Goal: Task Accomplishment & Management: Manage account settings

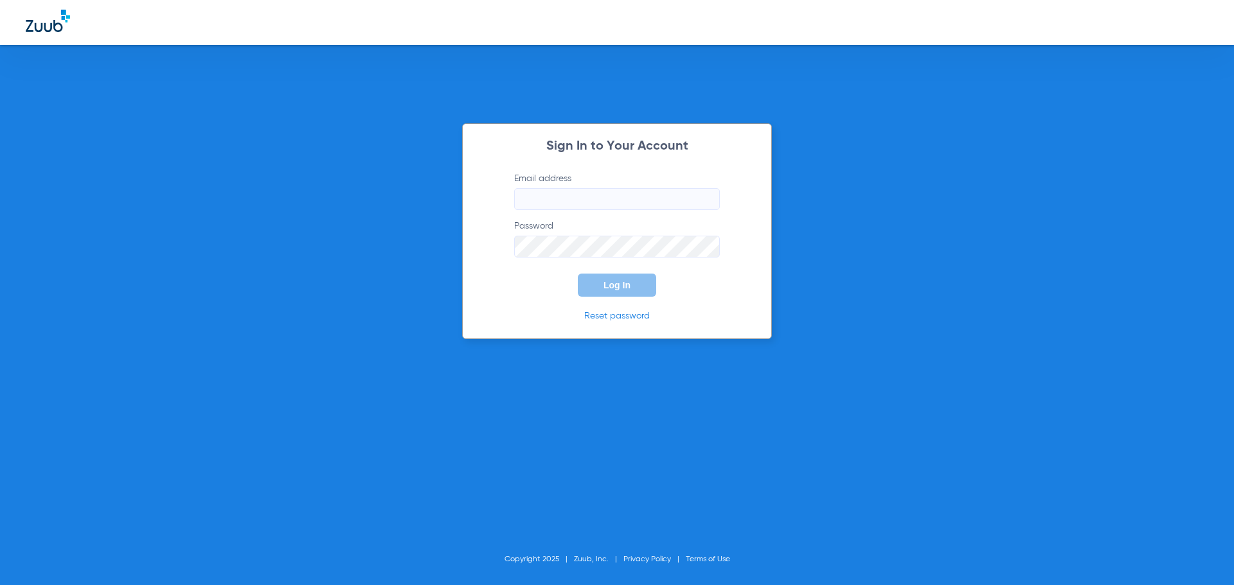
type input "[PERSON_NAME][EMAIL_ADDRESS][DOMAIN_NAME]"
click at [618, 203] on input "jessica@bracesbar.com" at bounding box center [617, 199] width 206 height 22
click at [620, 285] on span "Log In" at bounding box center [616, 285] width 27 height 10
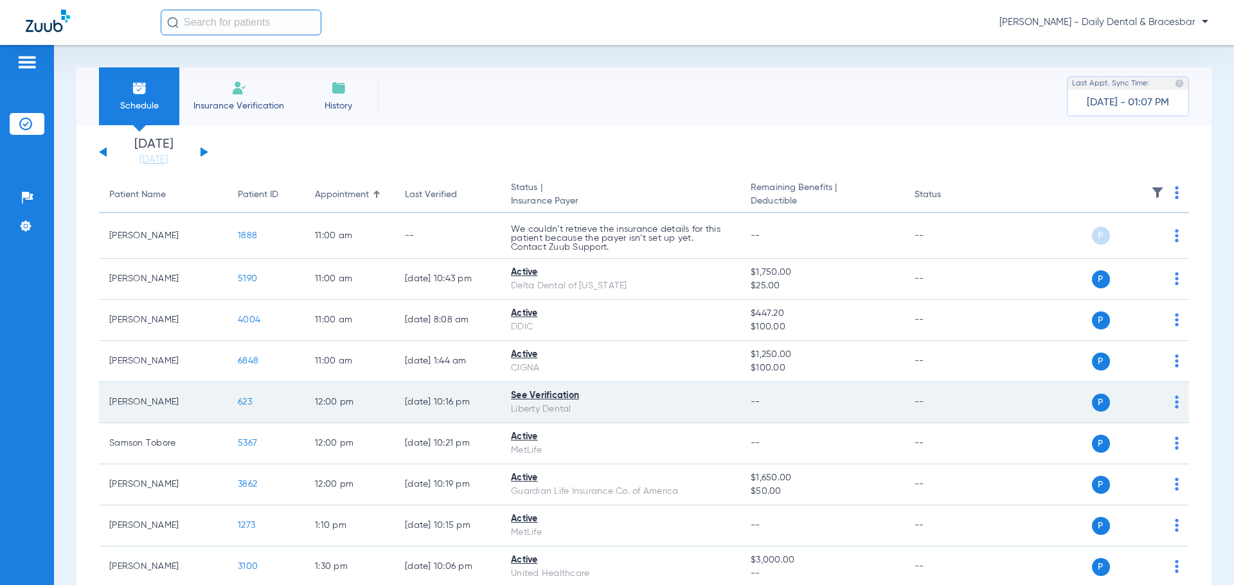
click at [557, 398] on div "See Verification" at bounding box center [620, 395] width 219 height 13
click at [1164, 403] on div "P S" at bounding box center [1085, 403] width 188 height 18
click at [1169, 404] on td "P S" at bounding box center [1090, 402] width 199 height 41
click at [1175, 405] on img at bounding box center [1177, 402] width 4 height 13
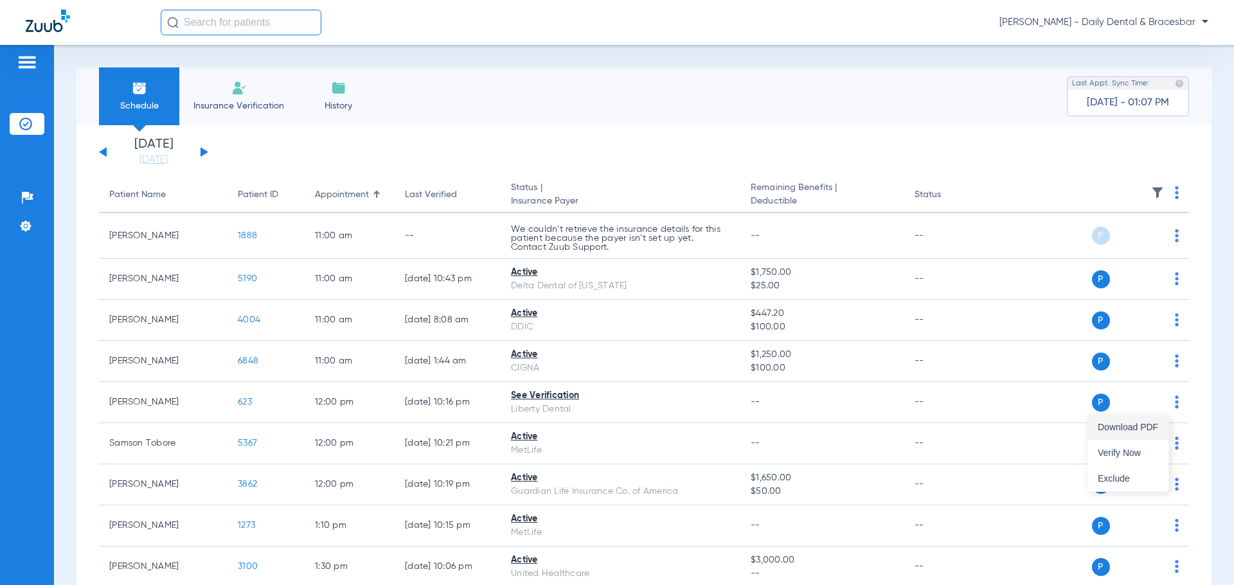
click at [1128, 425] on span "Download PDF" at bounding box center [1128, 427] width 60 height 9
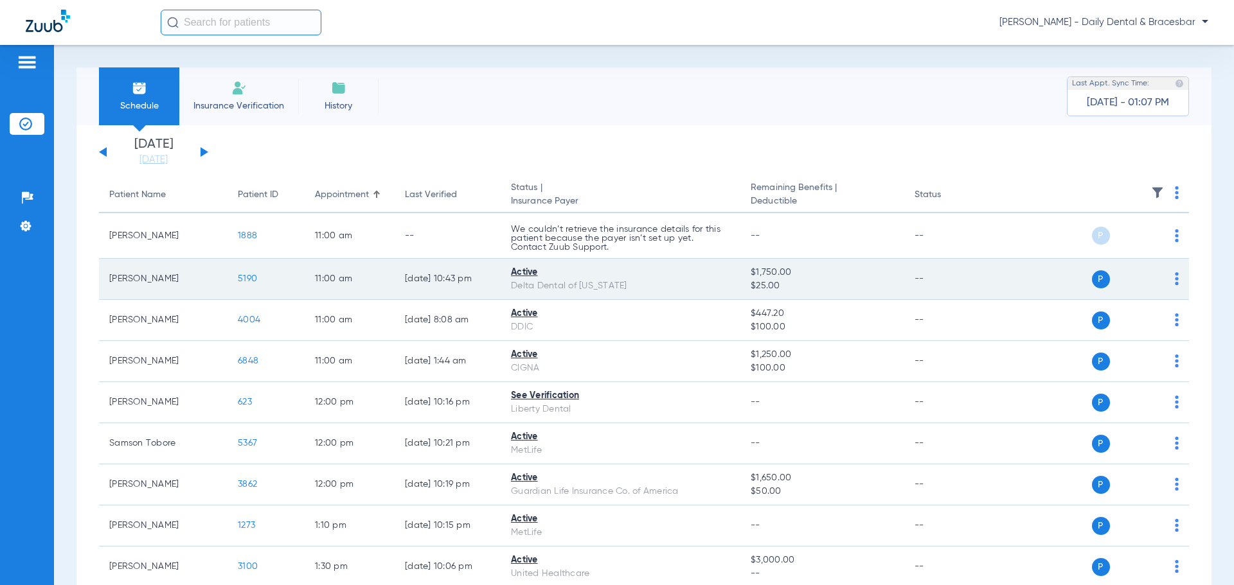
click at [1163, 279] on div "P S" at bounding box center [1085, 280] width 188 height 18
click at [1175, 280] on img at bounding box center [1177, 278] width 4 height 13
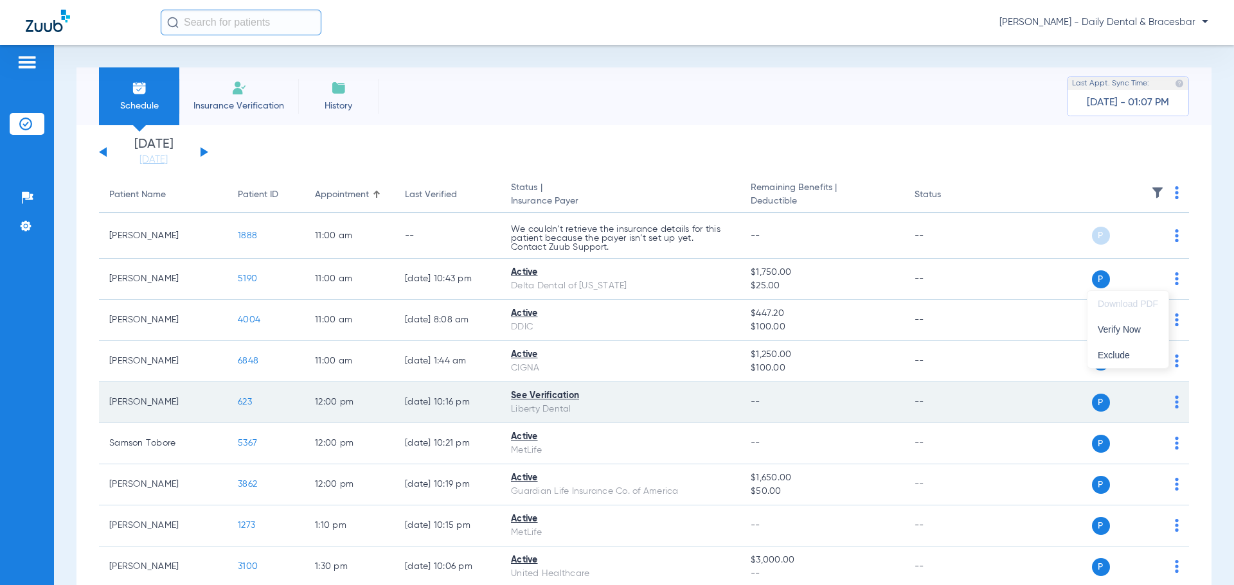
click at [157, 416] on div at bounding box center [617, 292] width 1234 height 585
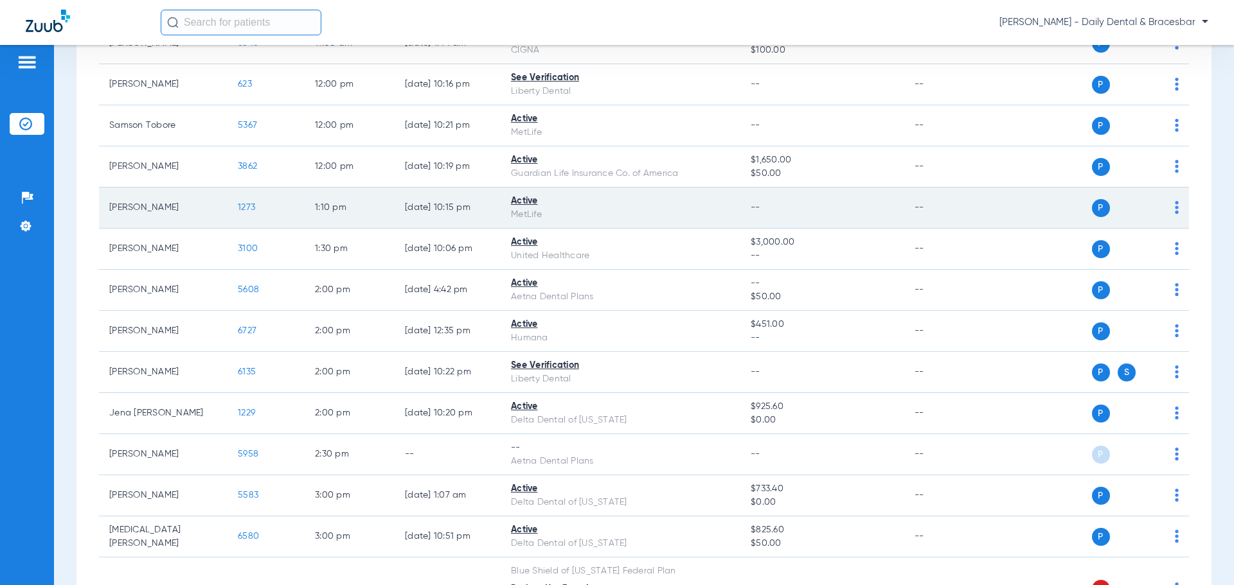
scroll to position [321, 0]
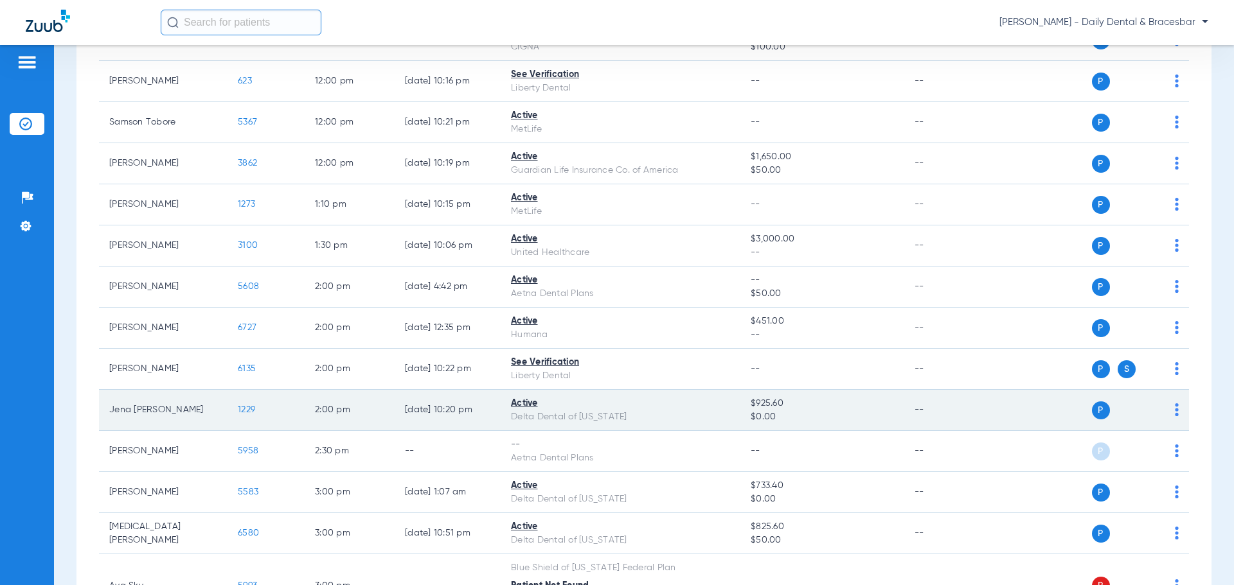
click at [1092, 410] on span "P" at bounding box center [1101, 411] width 18 height 18
click at [242, 410] on span "1229" at bounding box center [246, 410] width 17 height 9
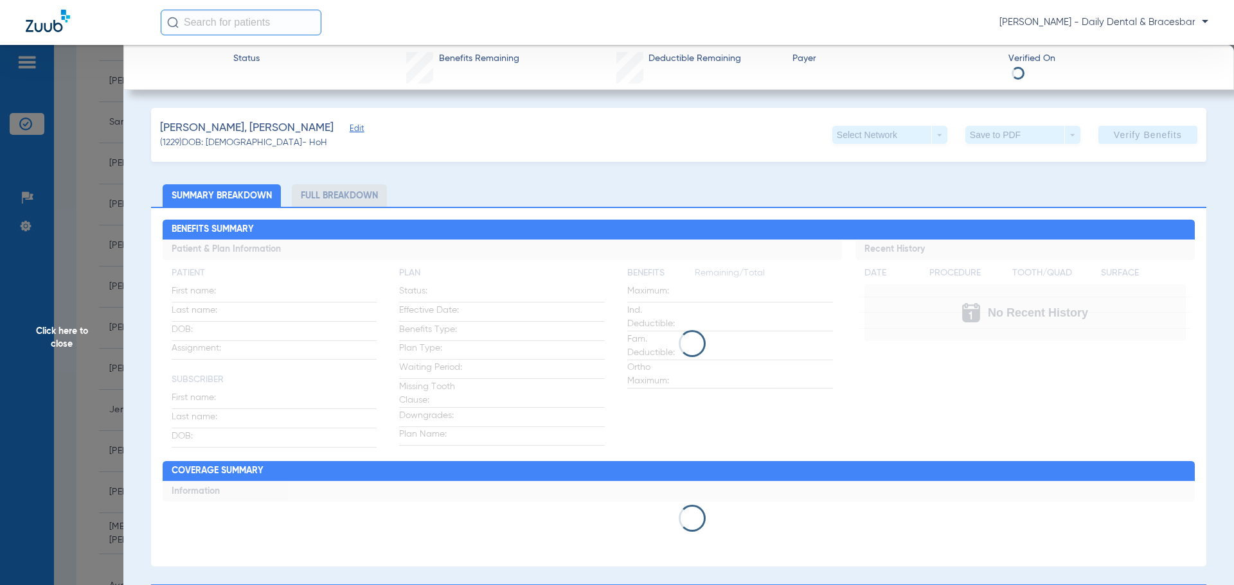
click at [56, 338] on span "Click here to close" at bounding box center [61, 337] width 123 height 585
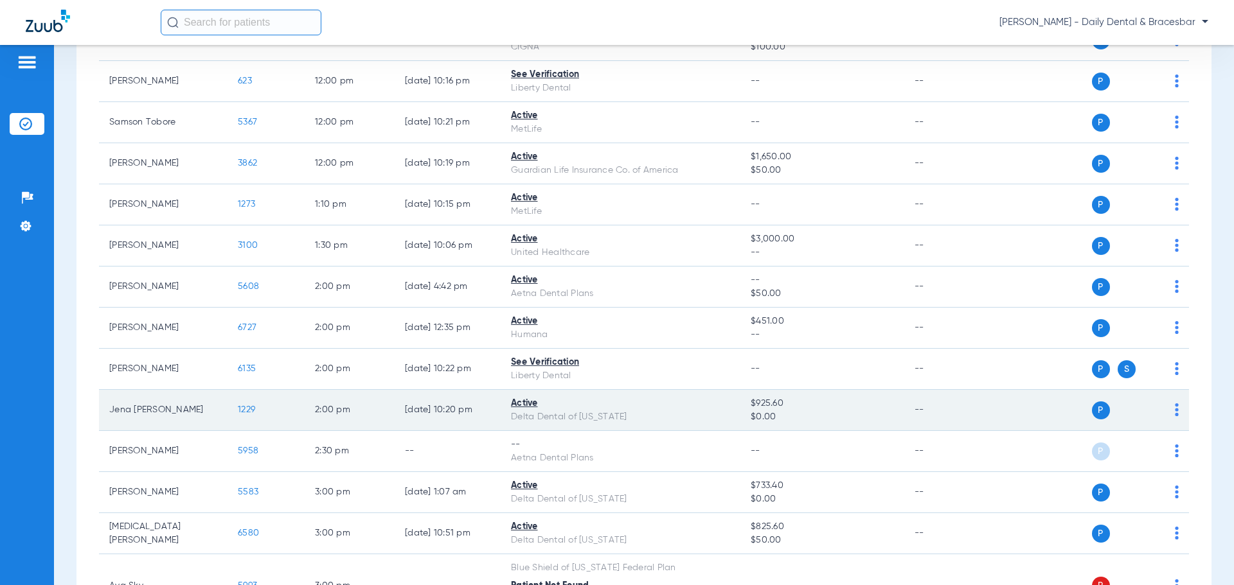
click at [245, 413] on span "1229" at bounding box center [246, 410] width 17 height 9
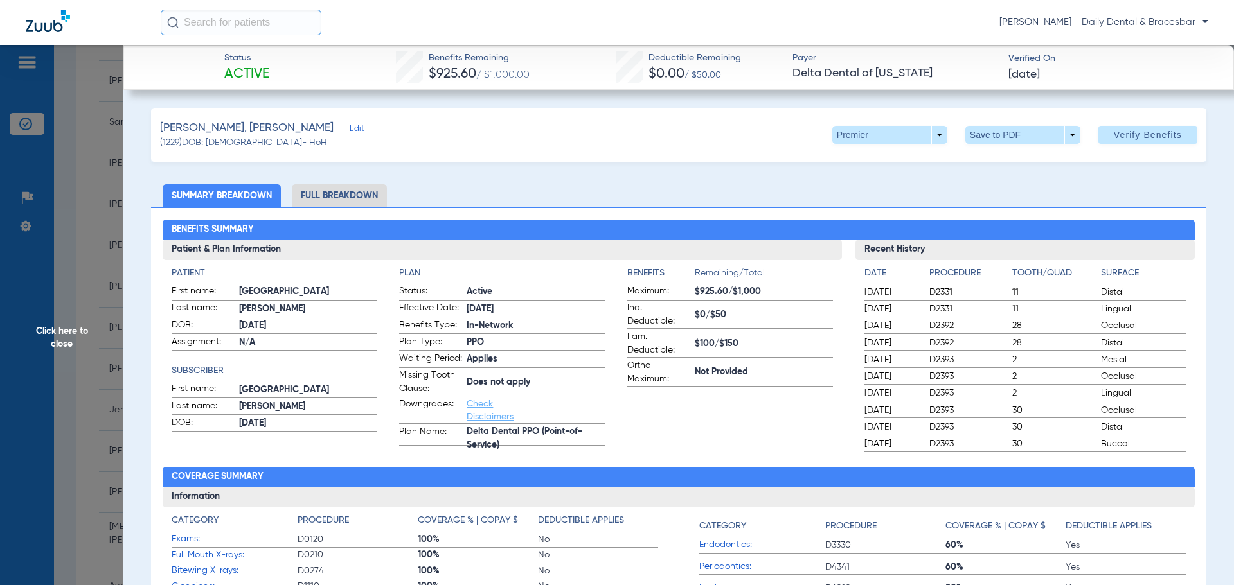
click at [103, 413] on span "Click here to close" at bounding box center [61, 337] width 123 height 585
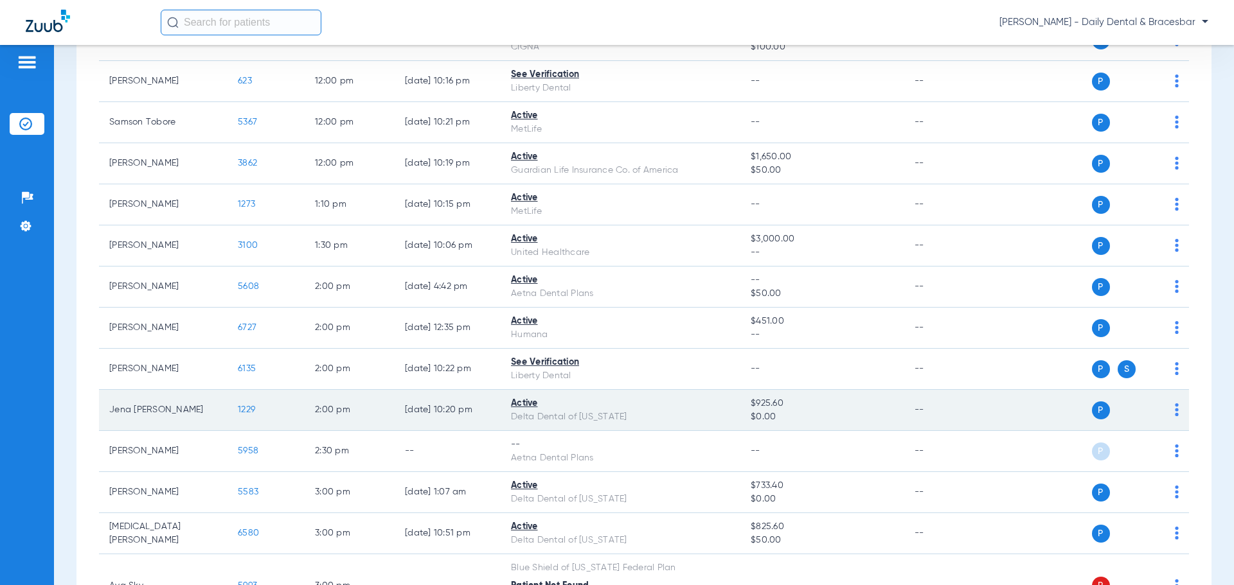
click at [248, 410] on span "1229" at bounding box center [246, 410] width 17 height 9
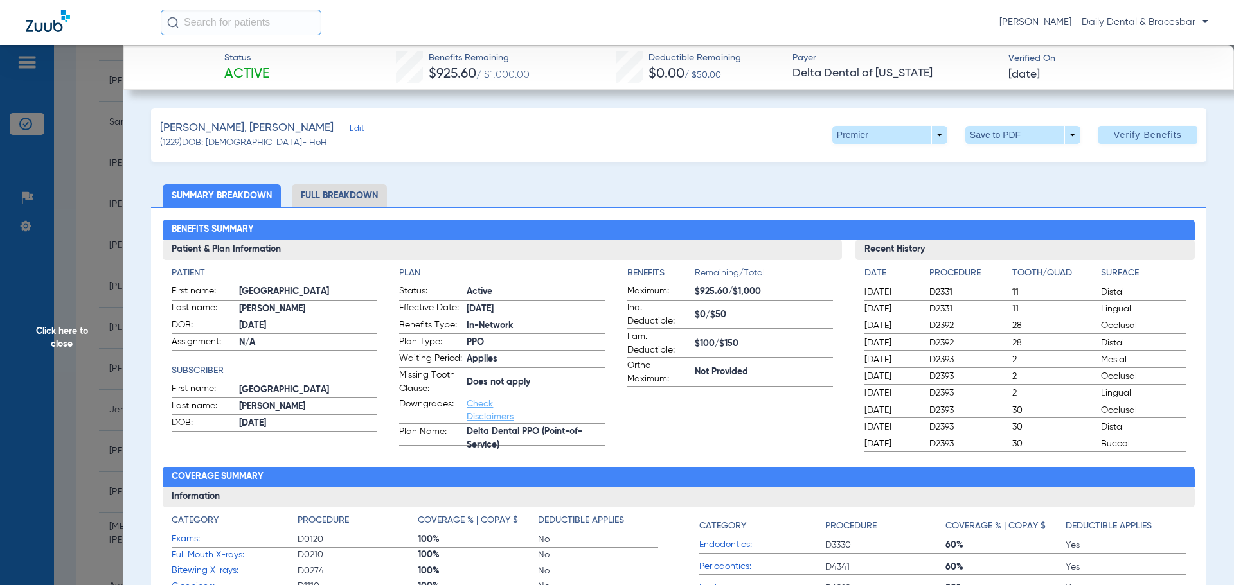
click at [67, 333] on span "Click here to close" at bounding box center [61, 337] width 123 height 585
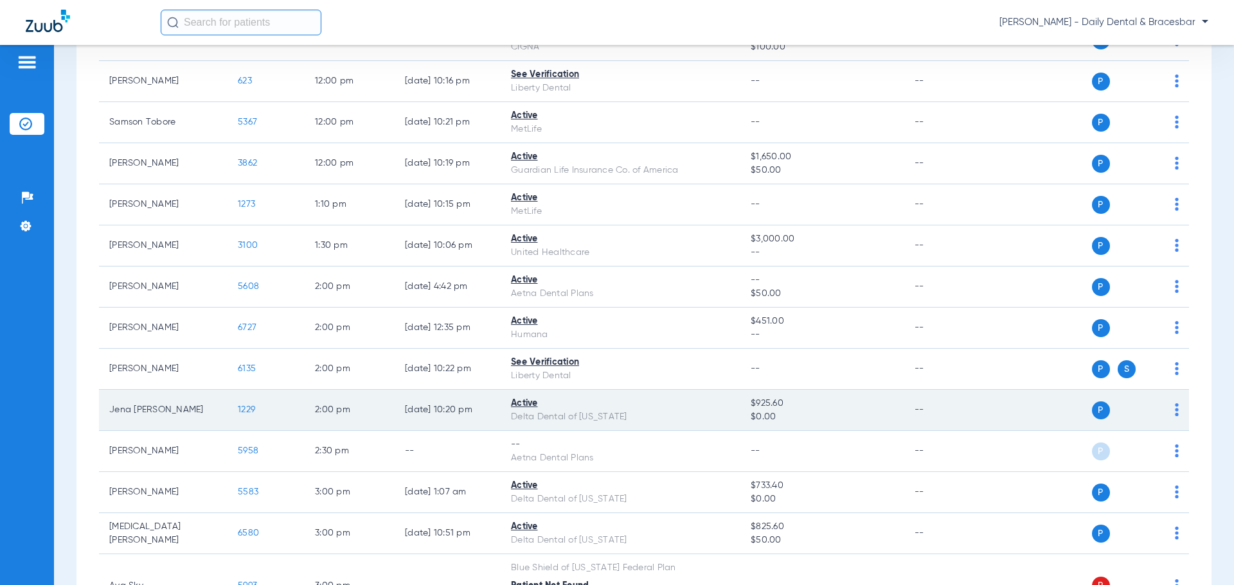
click at [248, 409] on span "1229" at bounding box center [246, 410] width 17 height 9
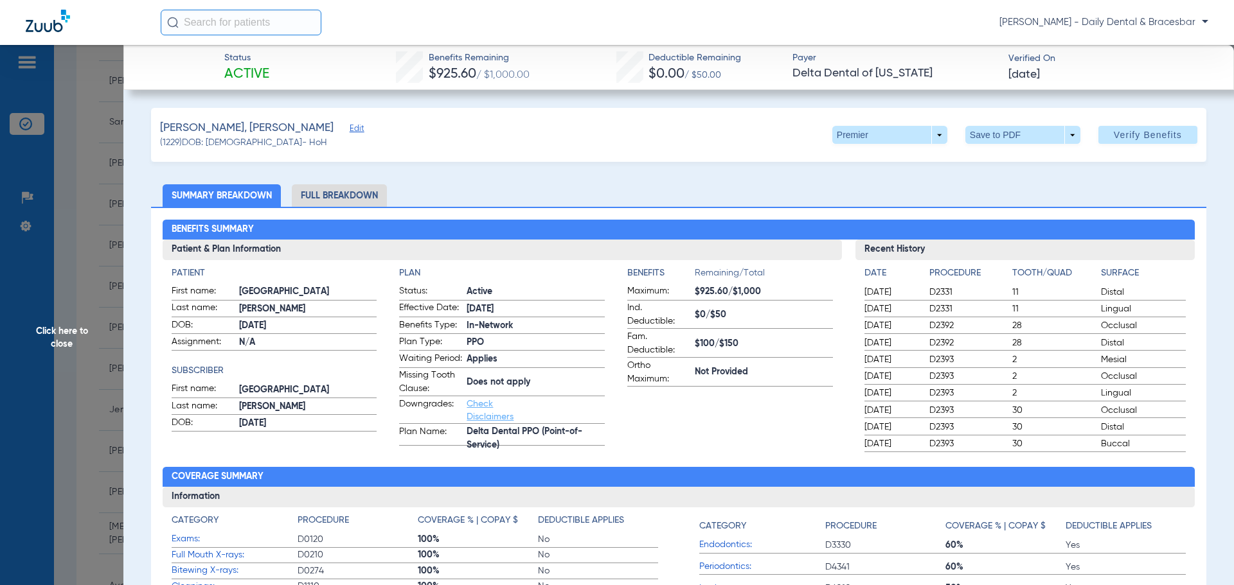
click at [330, 197] on li "Full Breakdown" at bounding box center [339, 195] width 95 height 22
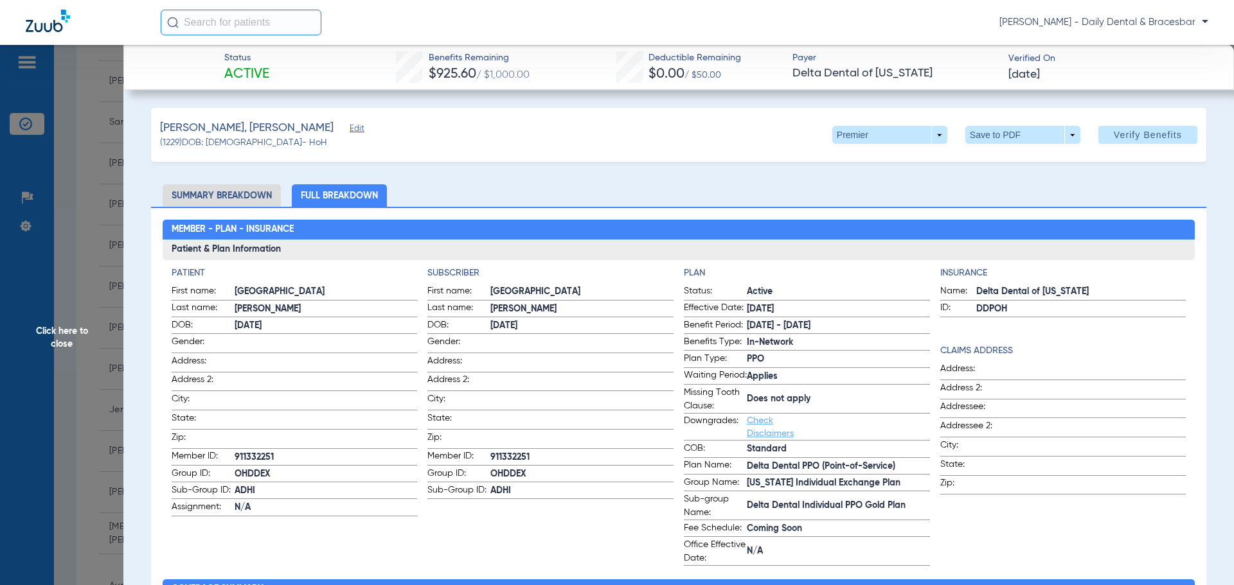
drag, startPoint x: 738, startPoint y: 413, endPoint x: 828, endPoint y: 416, distance: 90.7
click at [828, 414] on label "Missing Tooth Clause: Does not apply" at bounding box center [807, 400] width 246 height 28
click at [828, 406] on span "Does not apply" at bounding box center [838, 399] width 183 height 13
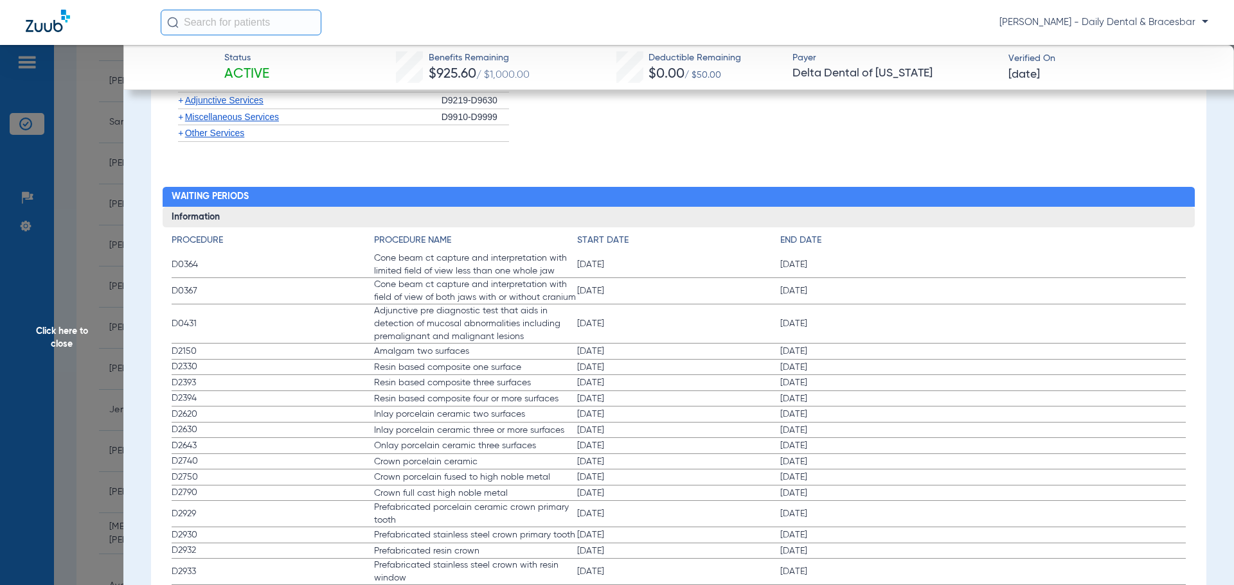
scroll to position [938, 0]
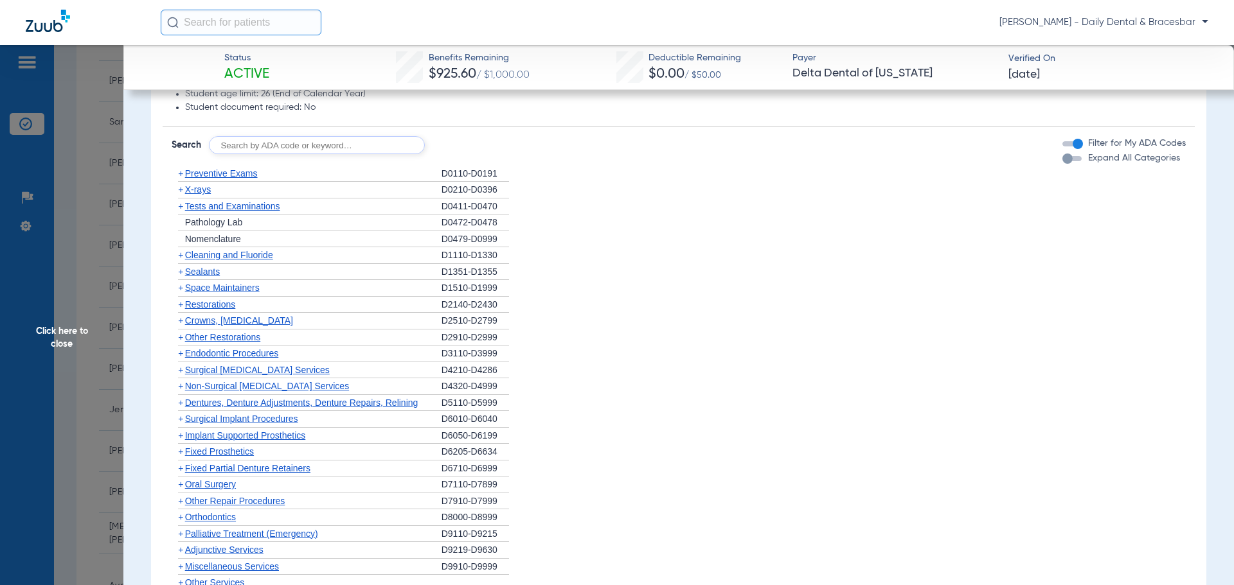
click at [183, 195] on span "+" at bounding box center [180, 189] width 5 height 10
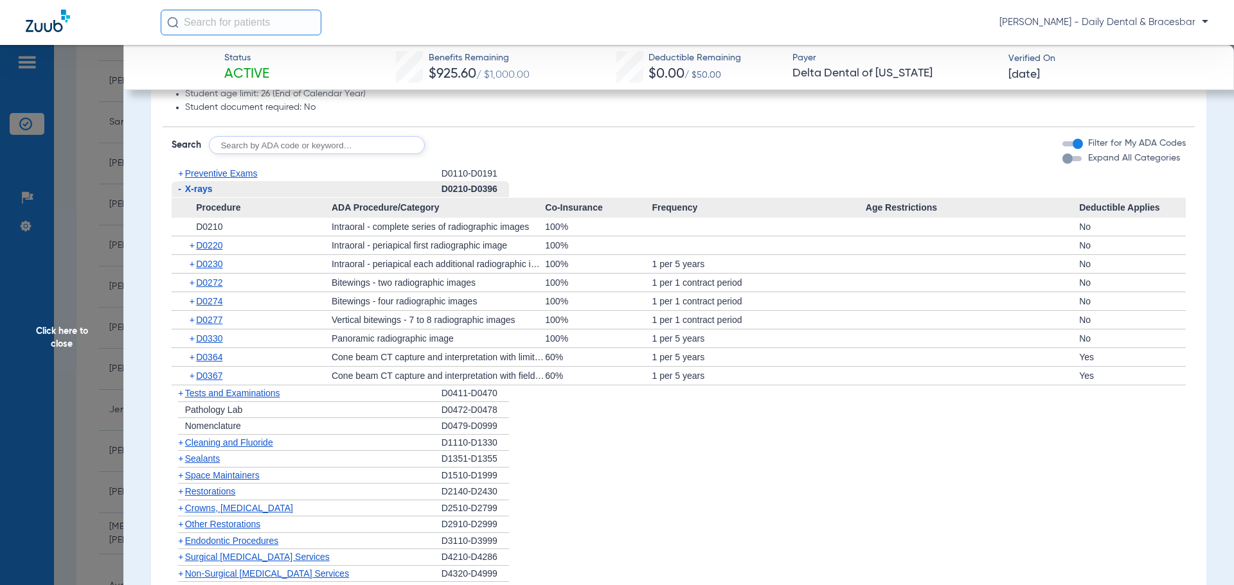
click at [185, 179] on span "Preventive Exams" at bounding box center [221, 173] width 73 height 10
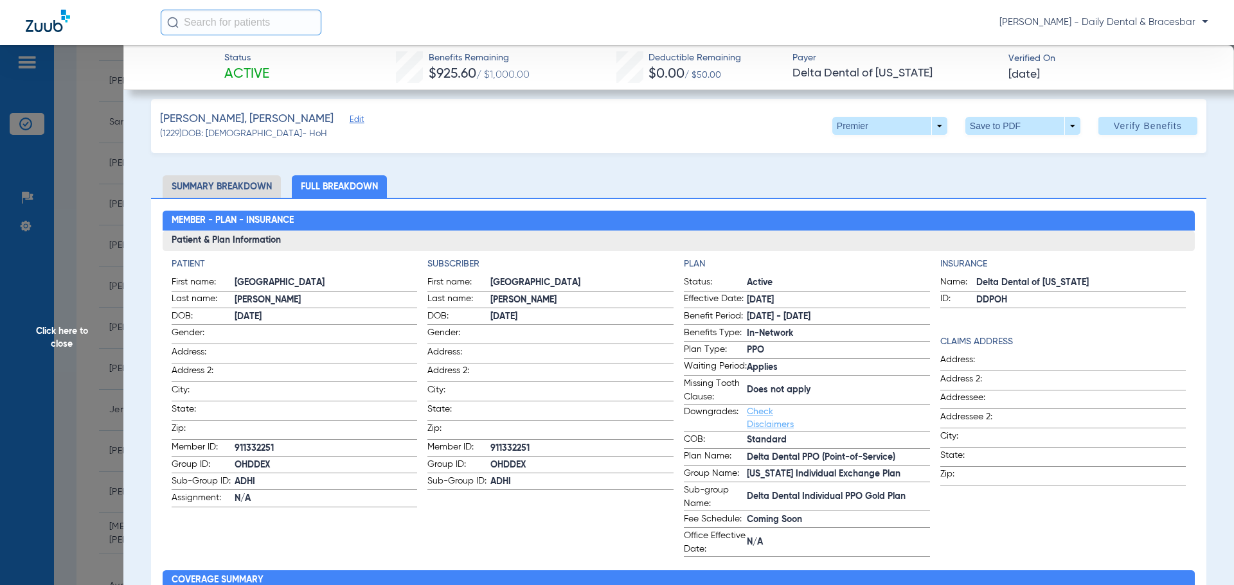
scroll to position [0, 0]
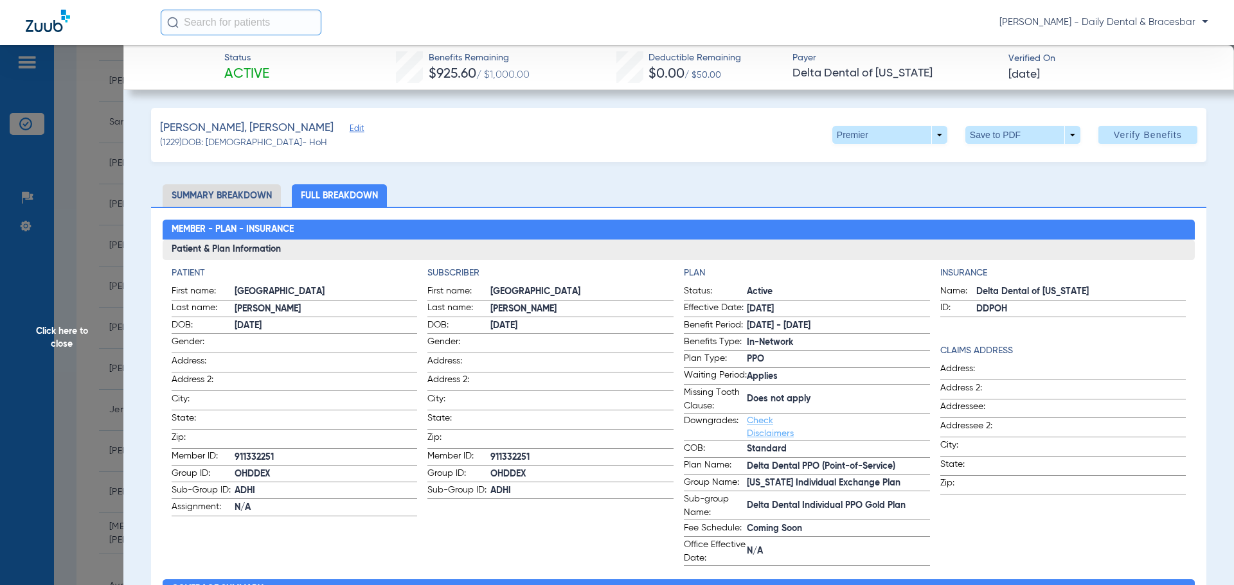
click at [220, 193] on li "Summary Breakdown" at bounding box center [222, 195] width 118 height 22
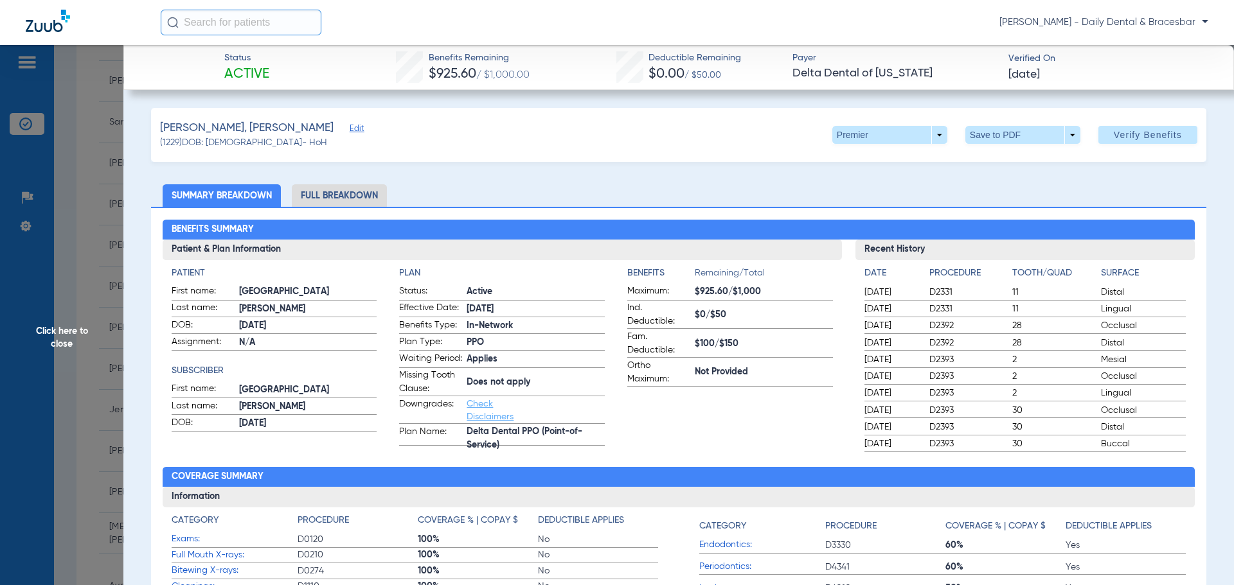
click at [53, 341] on span "Click here to close" at bounding box center [61, 337] width 123 height 585
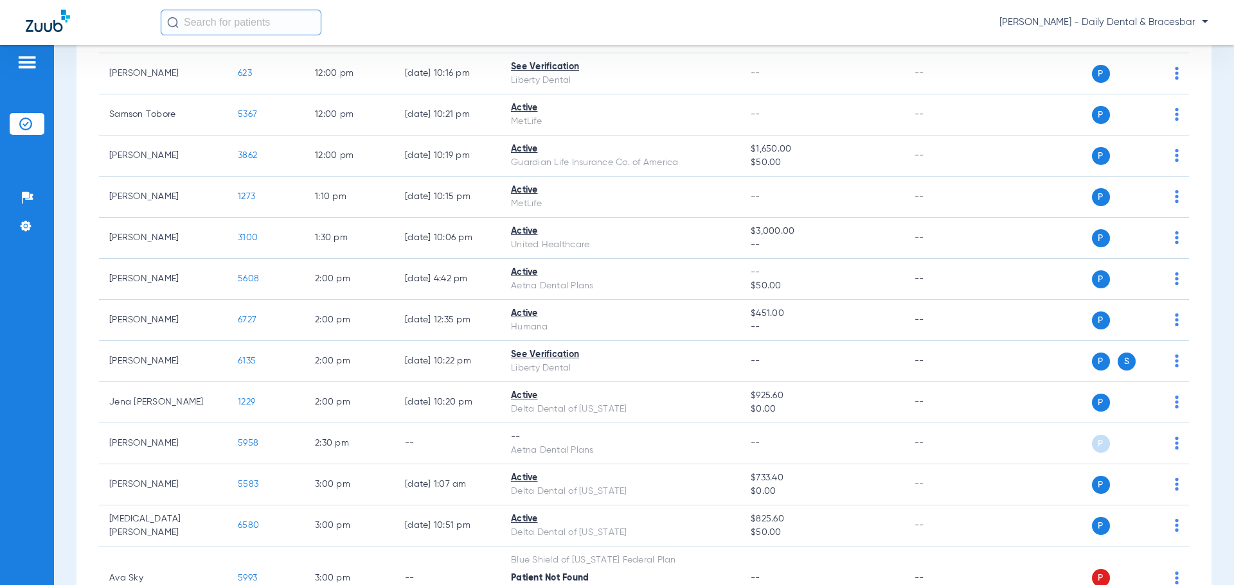
scroll to position [163, 0]
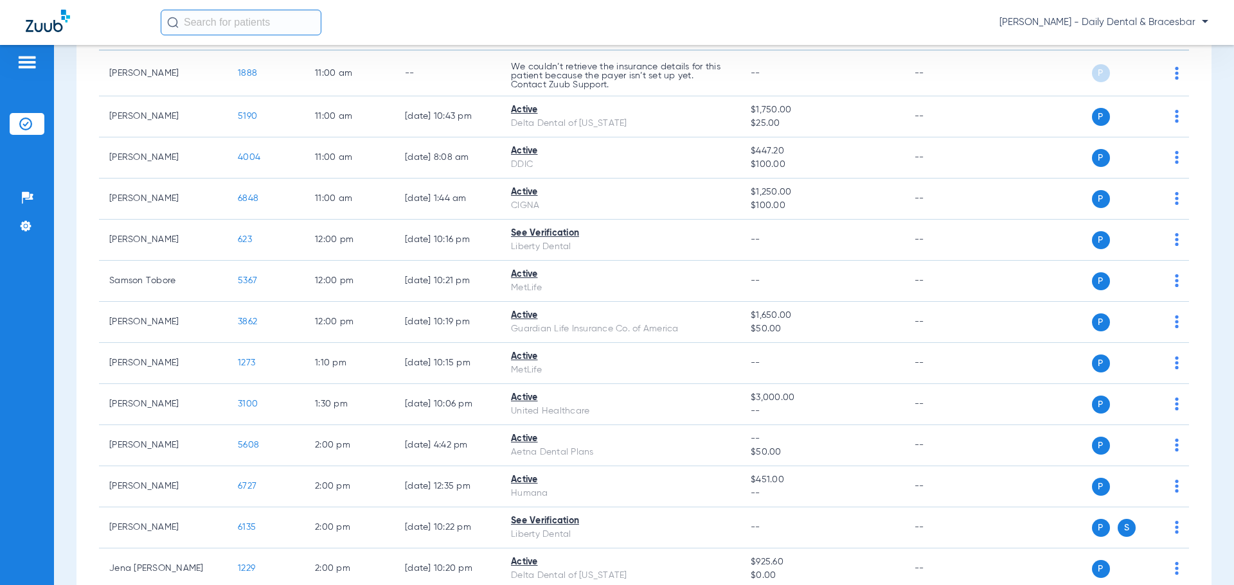
click at [209, 26] on input "text" at bounding box center [241, 23] width 161 height 26
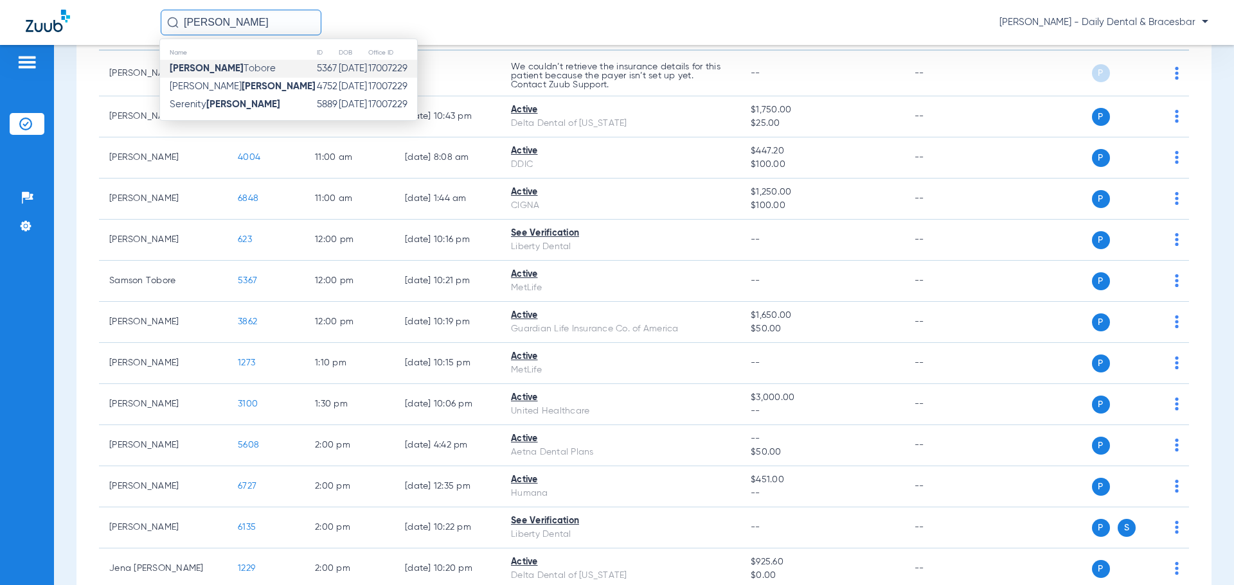
type input "samson"
click at [210, 67] on span "Samson Tobore" at bounding box center [223, 69] width 106 height 10
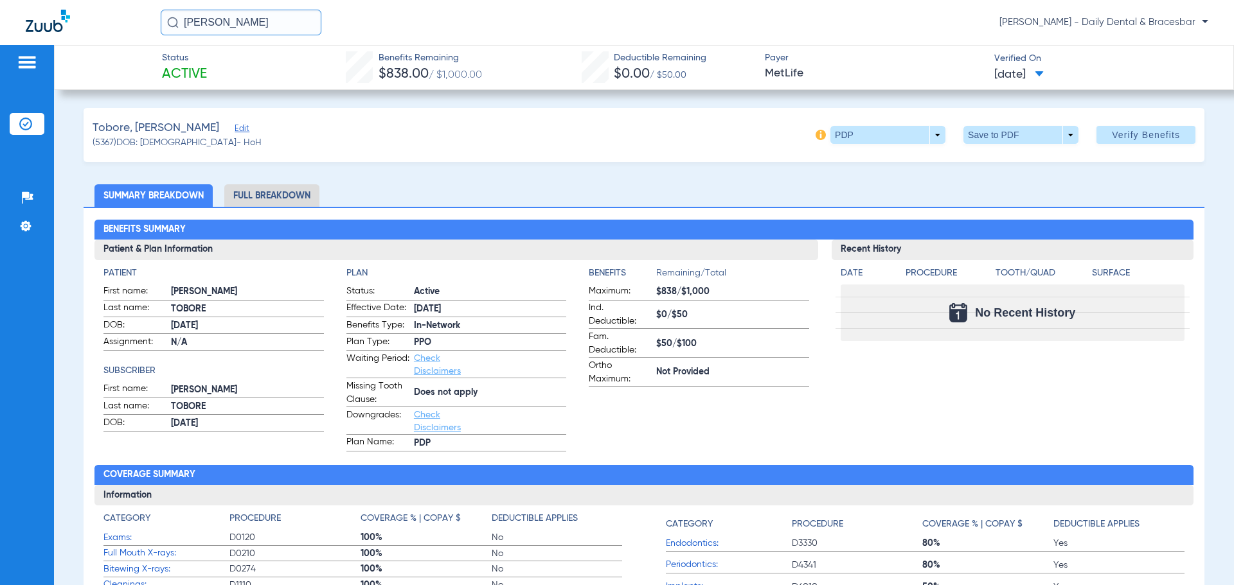
click at [1067, 78] on app-verified-on-section "Verified On 08/12/2025" at bounding box center [1103, 67] width 218 height 30
click at [1044, 71] on span at bounding box center [1039, 74] width 9 height 7
click at [1062, 71] on div at bounding box center [617, 292] width 1234 height 585
click at [930, 137] on span at bounding box center [887, 135] width 115 height 18
click at [930, 137] on div at bounding box center [617, 292] width 1234 height 585
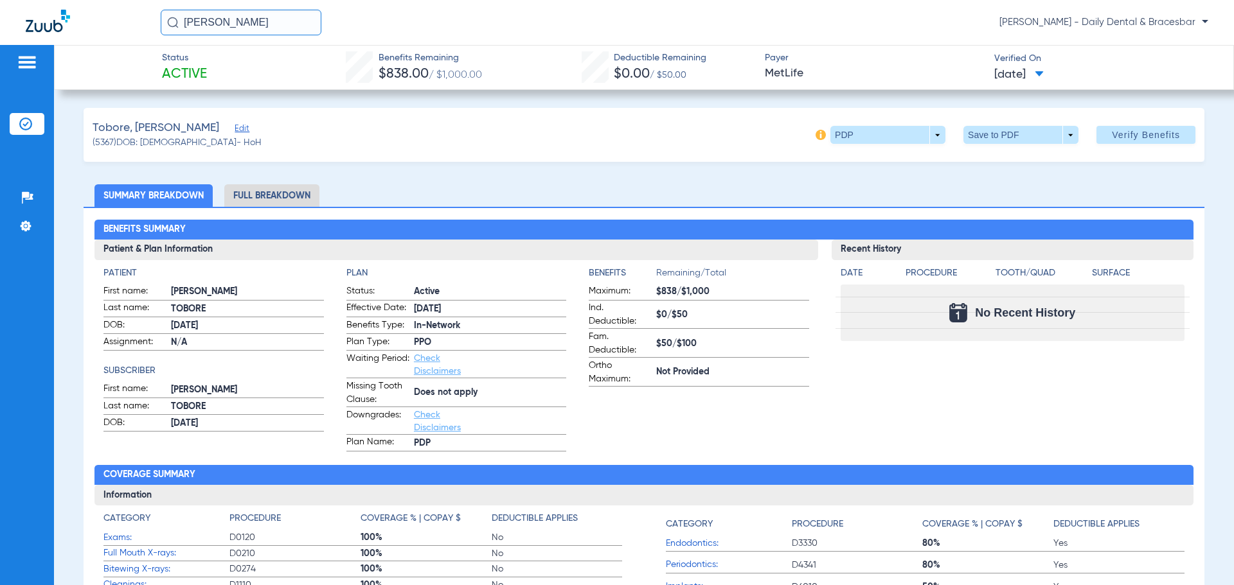
click at [281, 192] on li "Full Breakdown" at bounding box center [271, 195] width 95 height 22
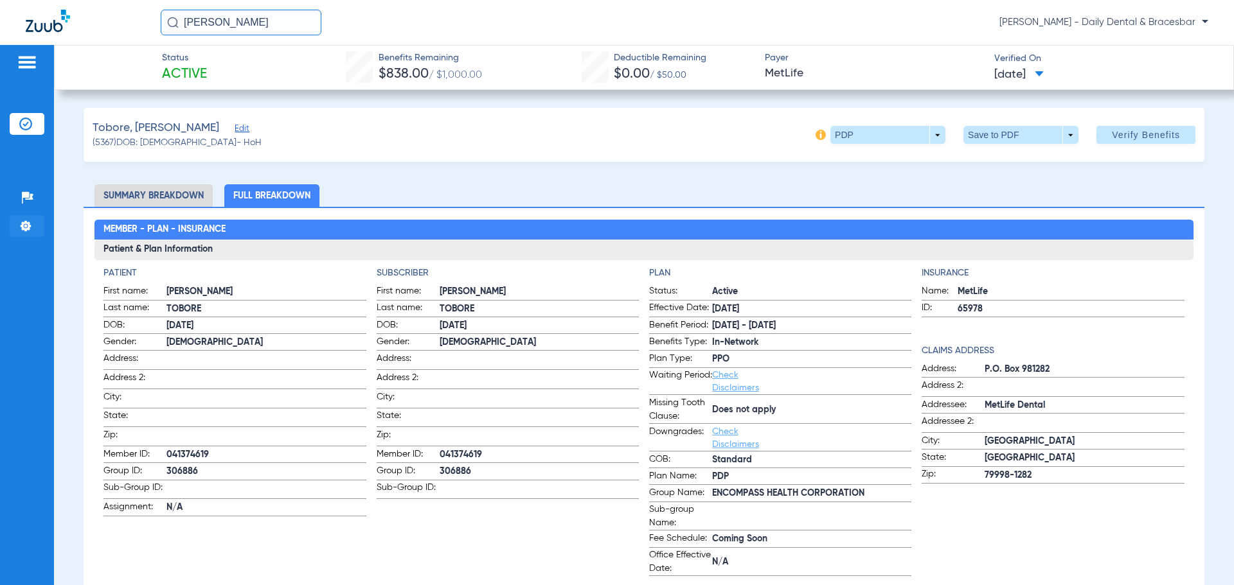
click at [21, 222] on img at bounding box center [25, 226] width 13 height 13
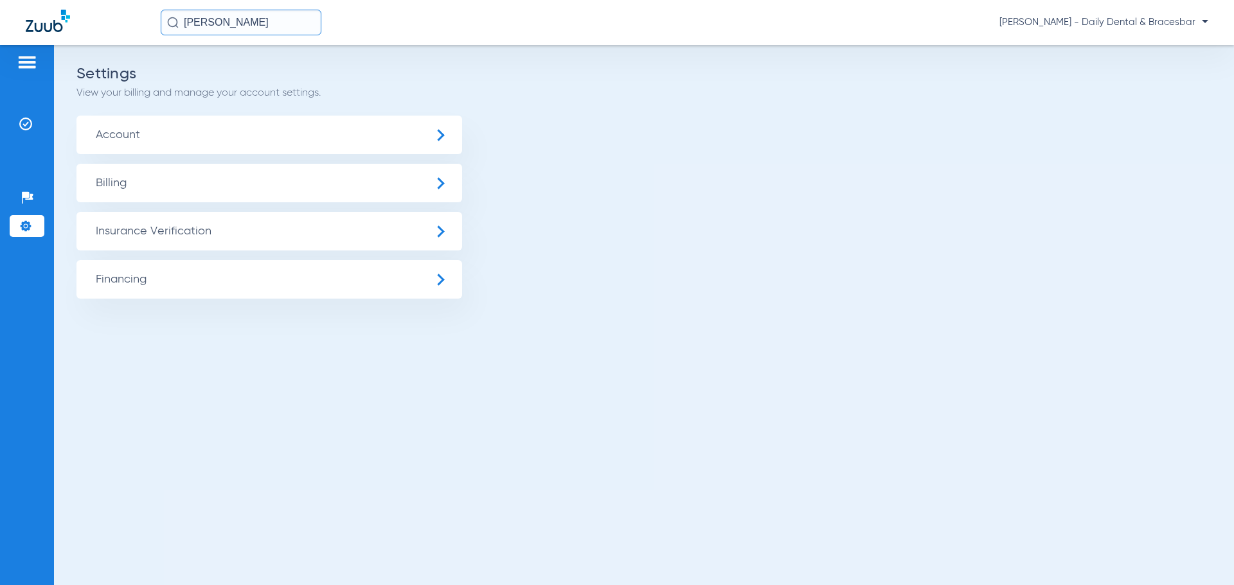
click at [147, 132] on span "Account" at bounding box center [269, 135] width 386 height 39
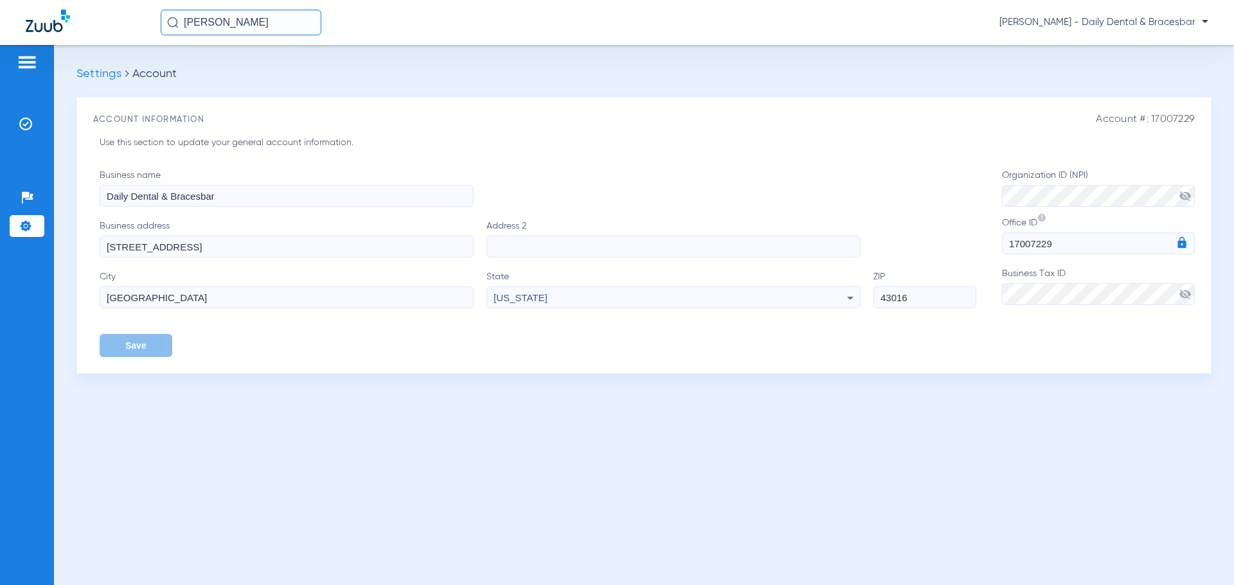
click at [93, 72] on span "Settings" at bounding box center [98, 74] width 45 height 12
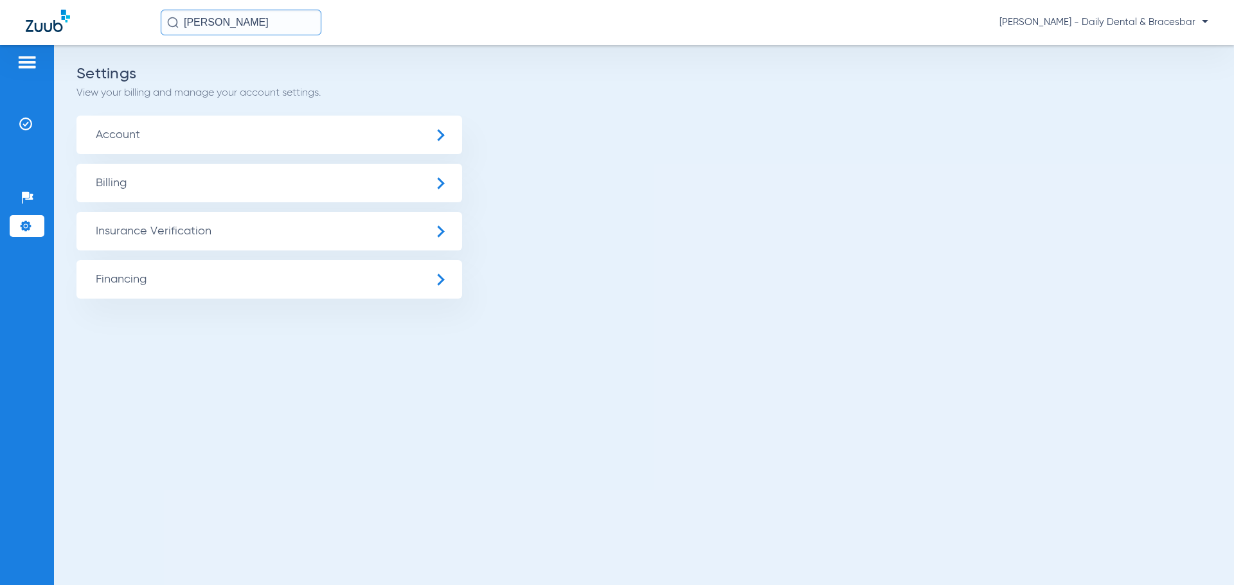
click at [182, 183] on span "Billing" at bounding box center [269, 183] width 386 height 39
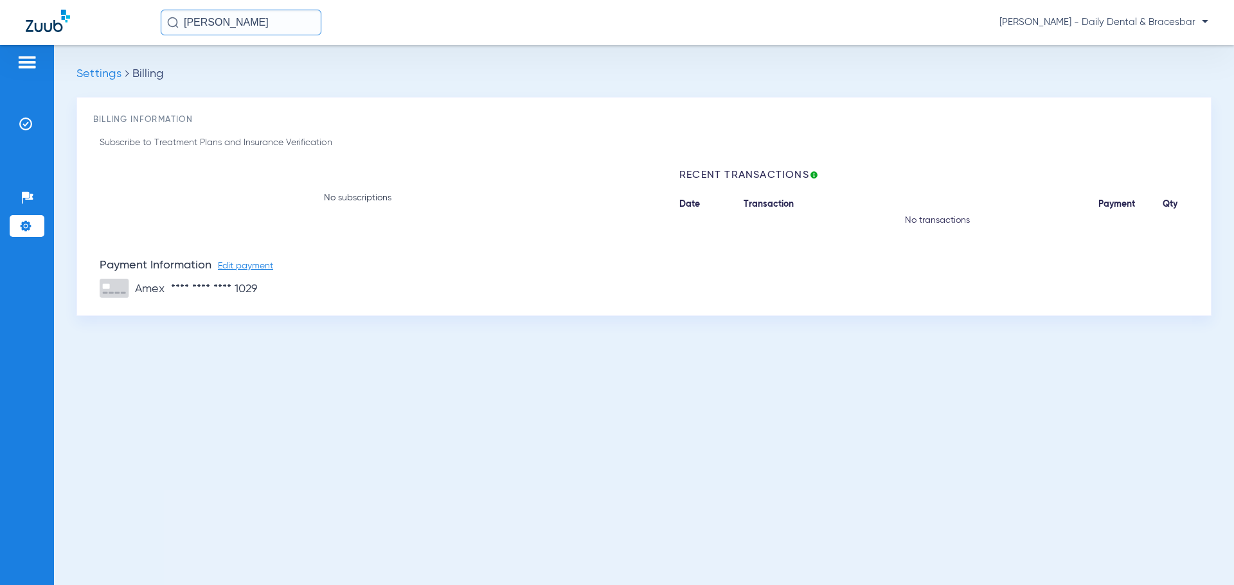
click at [107, 66] on div "Settings Billing Billing Information Subscribe to Treatment Plans and Insurance…" at bounding box center [644, 315] width 1180 height 540
click at [108, 71] on span "Settings" at bounding box center [98, 74] width 45 height 12
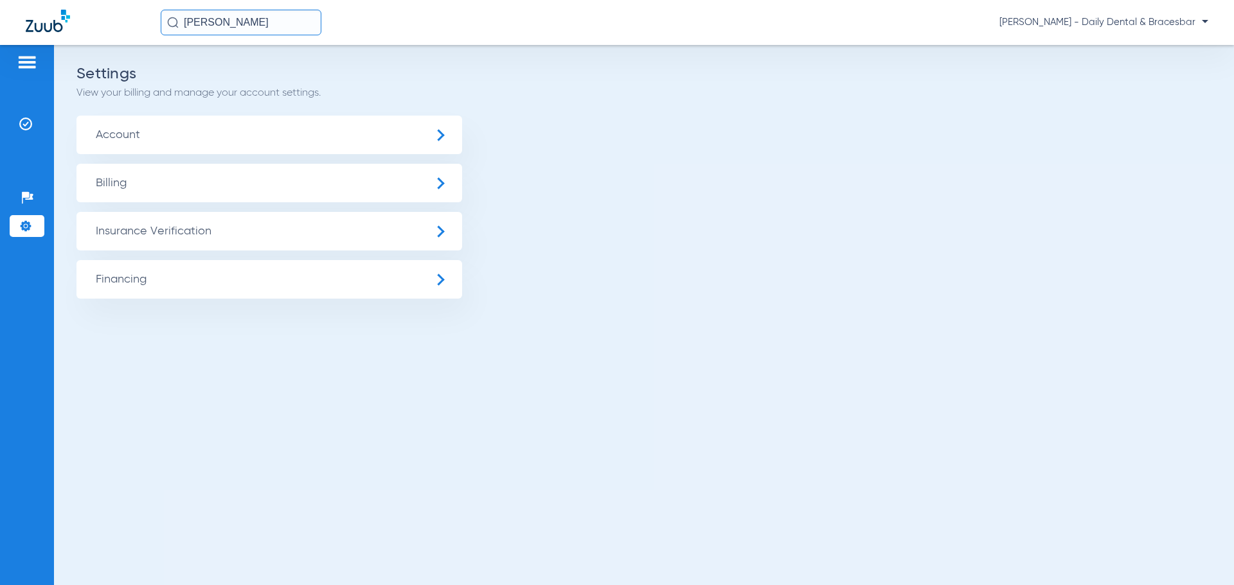
click at [142, 220] on span "Insurance Verification" at bounding box center [269, 231] width 386 height 39
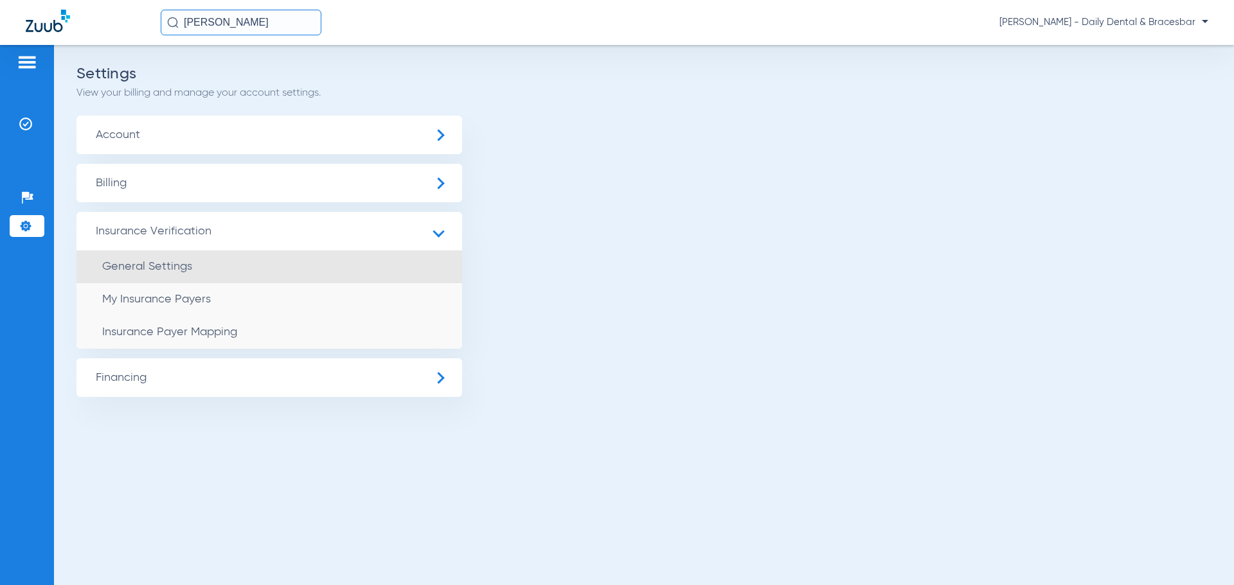
click at [172, 266] on span "General Settings" at bounding box center [147, 267] width 90 height 12
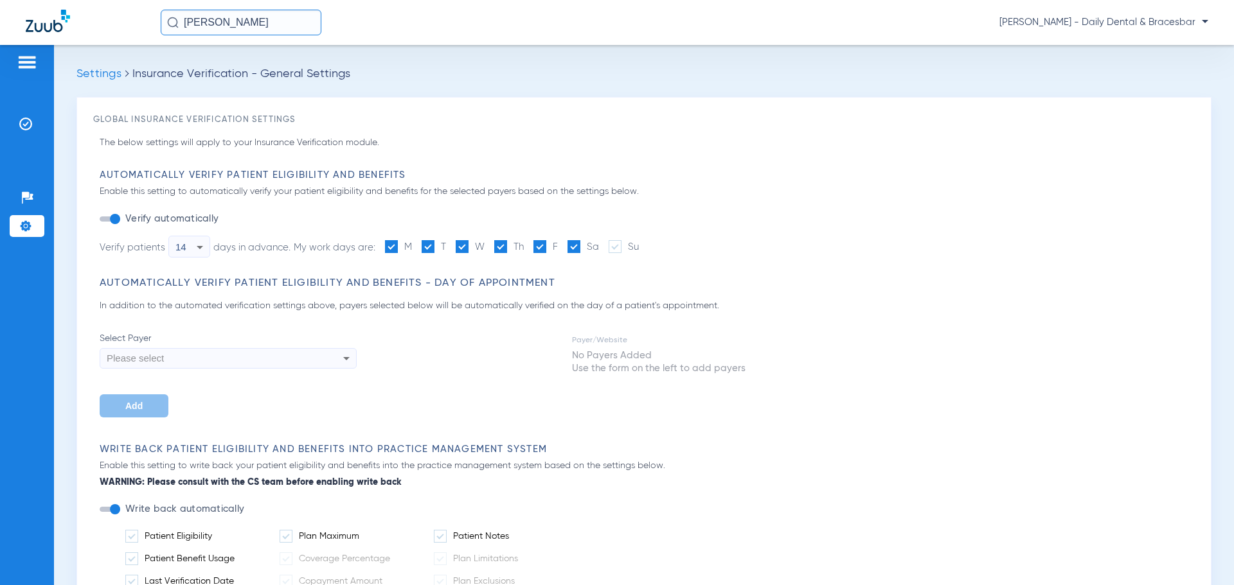
click at [204, 249] on icon at bounding box center [199, 247] width 15 height 15
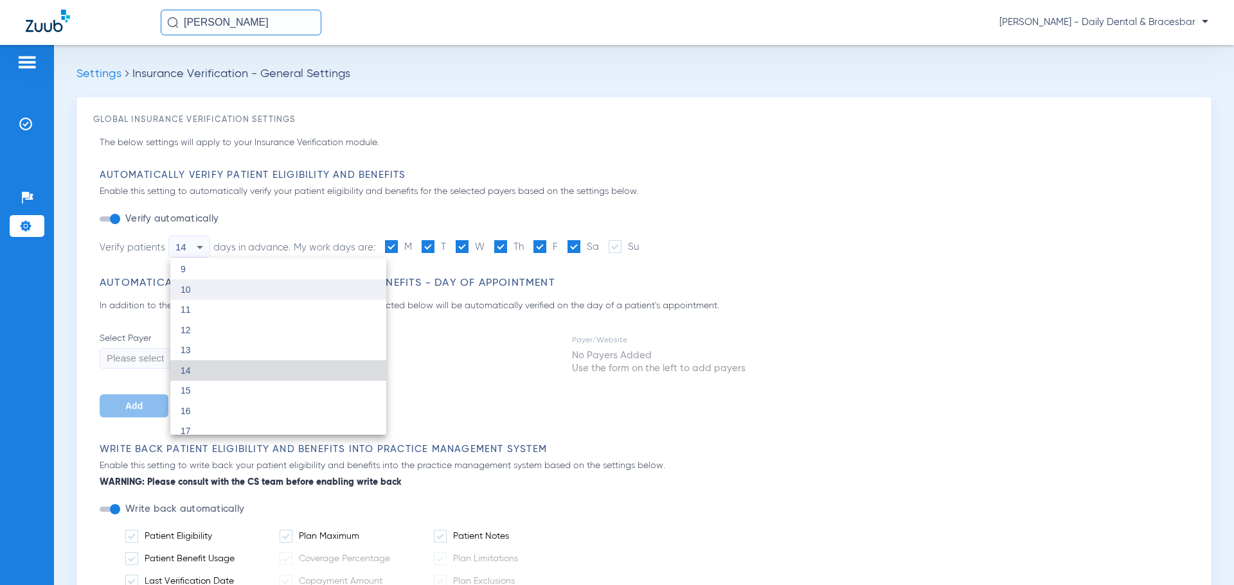
scroll to position [228, 0]
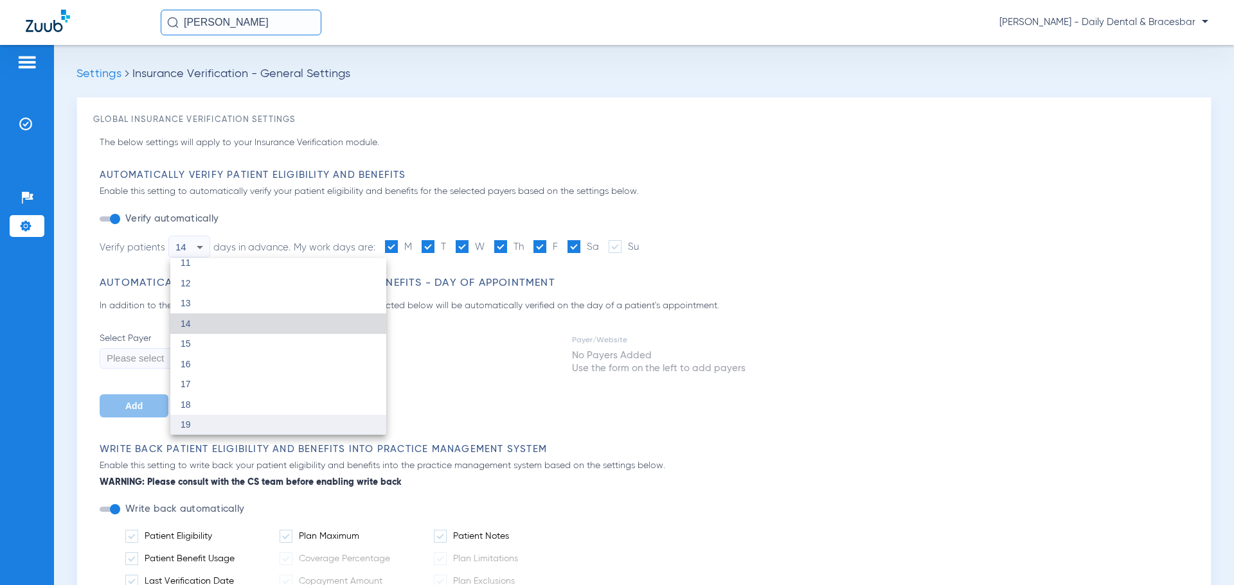
click at [195, 421] on mat-option "19" at bounding box center [278, 425] width 216 height 21
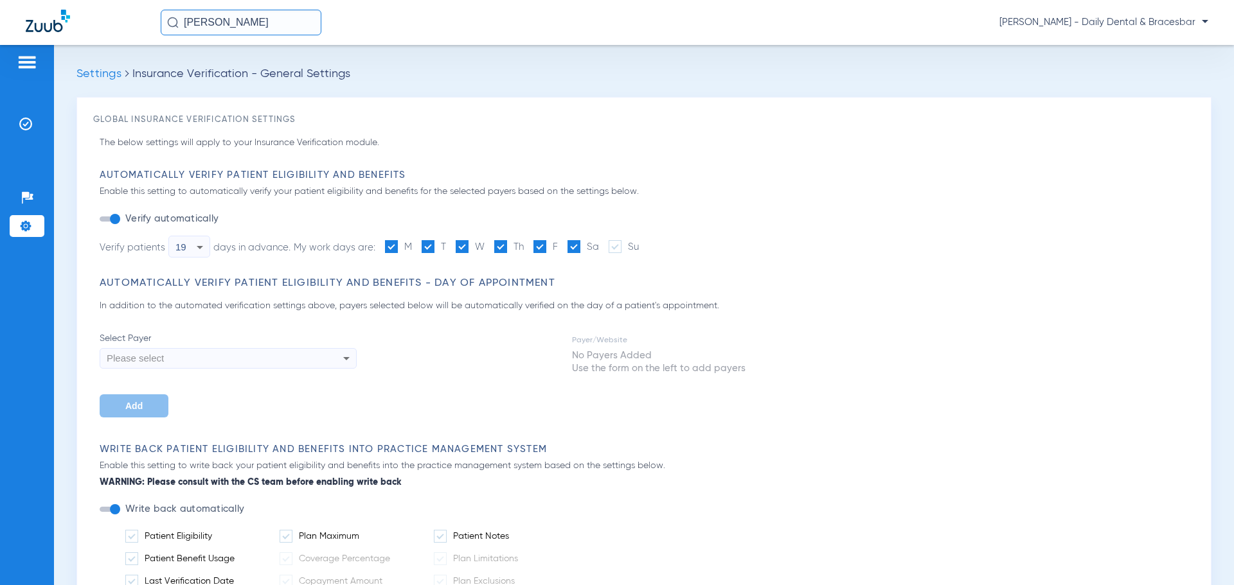
click at [510, 349] on div "Select Payer Please select Add Payer/Website No Payers Added Use the form on th…" at bounding box center [647, 374] width 1095 height 85
click at [449, 386] on div "Select Payer Please select Add Payer/Website No Payers Added Use the form on th…" at bounding box center [647, 374] width 1095 height 85
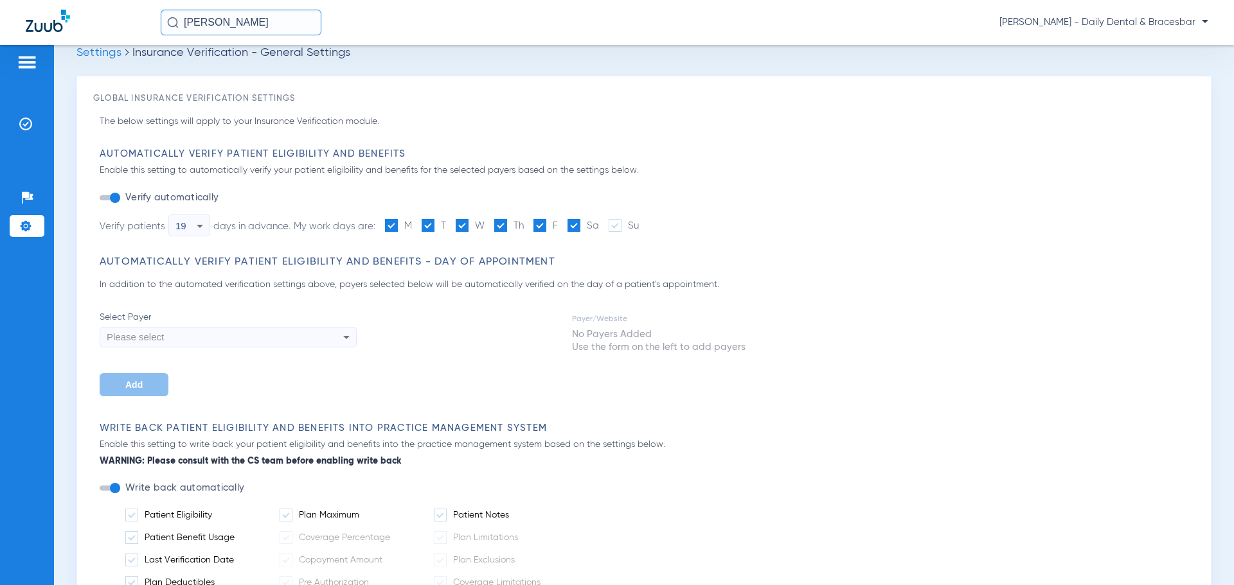
scroll to position [0, 0]
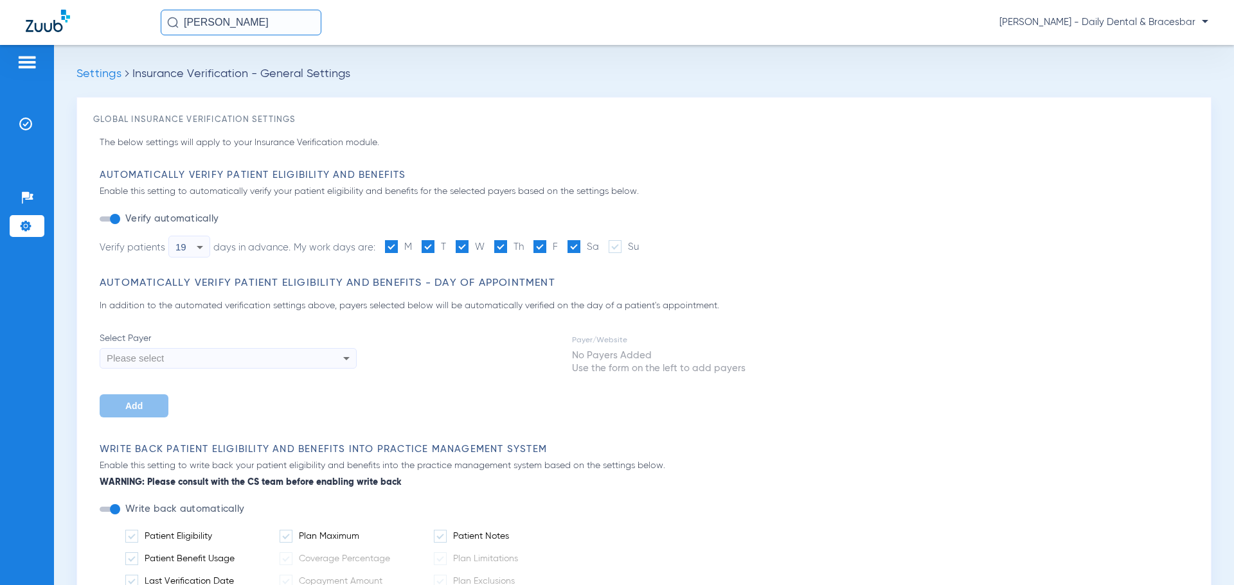
drag, startPoint x: 899, startPoint y: 455, endPoint x: 905, endPoint y: 454, distance: 6.6
click at [900, 454] on h3 "Write Back Patient Eligibility and Benefits Into Practice Management System" at bounding box center [647, 449] width 1095 height 13
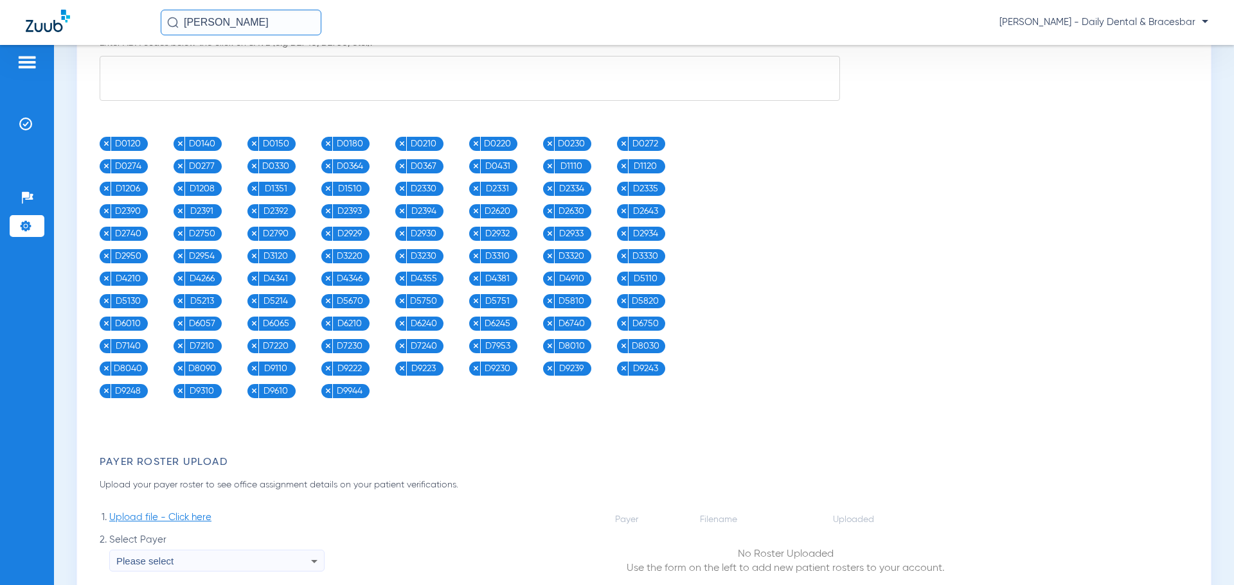
scroll to position [1668, 0]
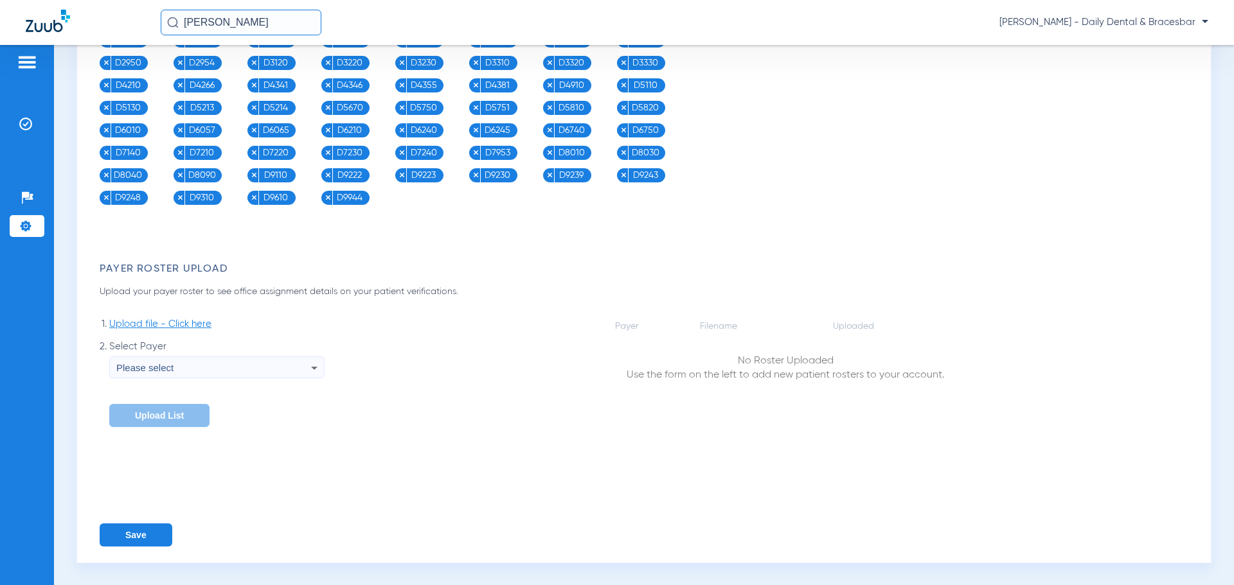
click at [130, 530] on button "Save" at bounding box center [136, 535] width 73 height 23
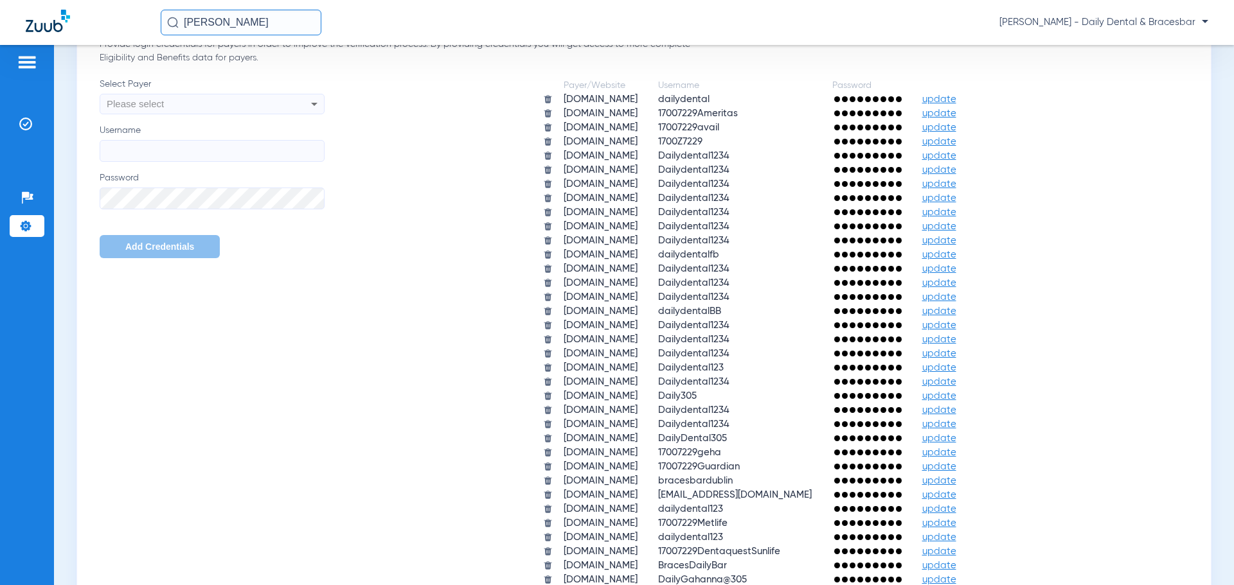
scroll to position [769, 0]
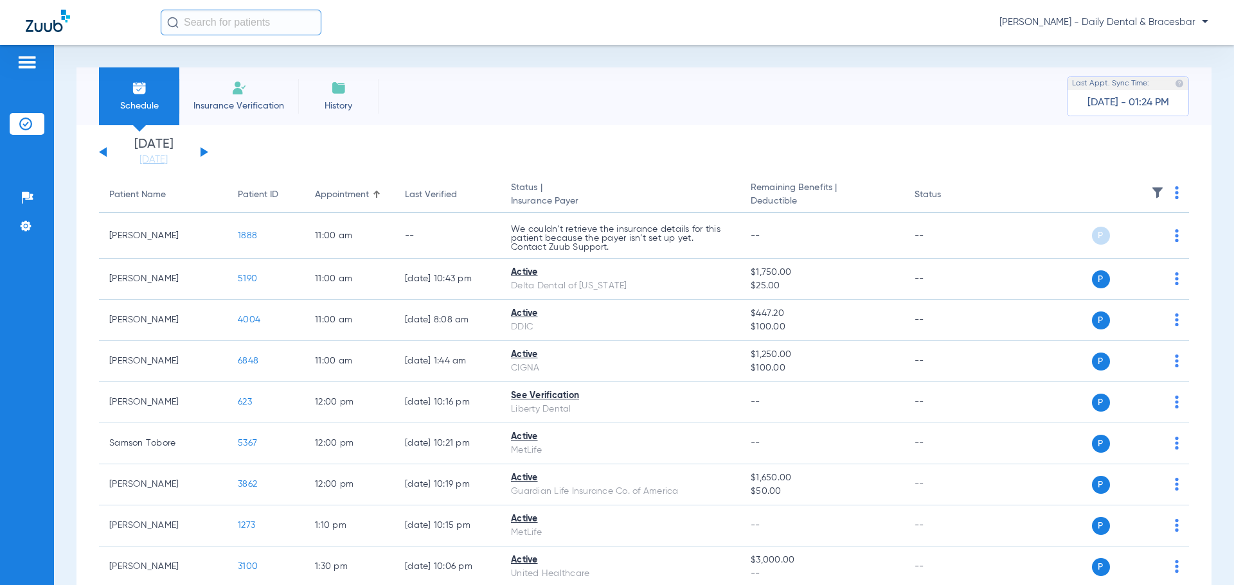
click at [232, 28] on input "text" at bounding box center [241, 23] width 161 height 26
click at [27, 193] on img at bounding box center [27, 198] width 13 height 13
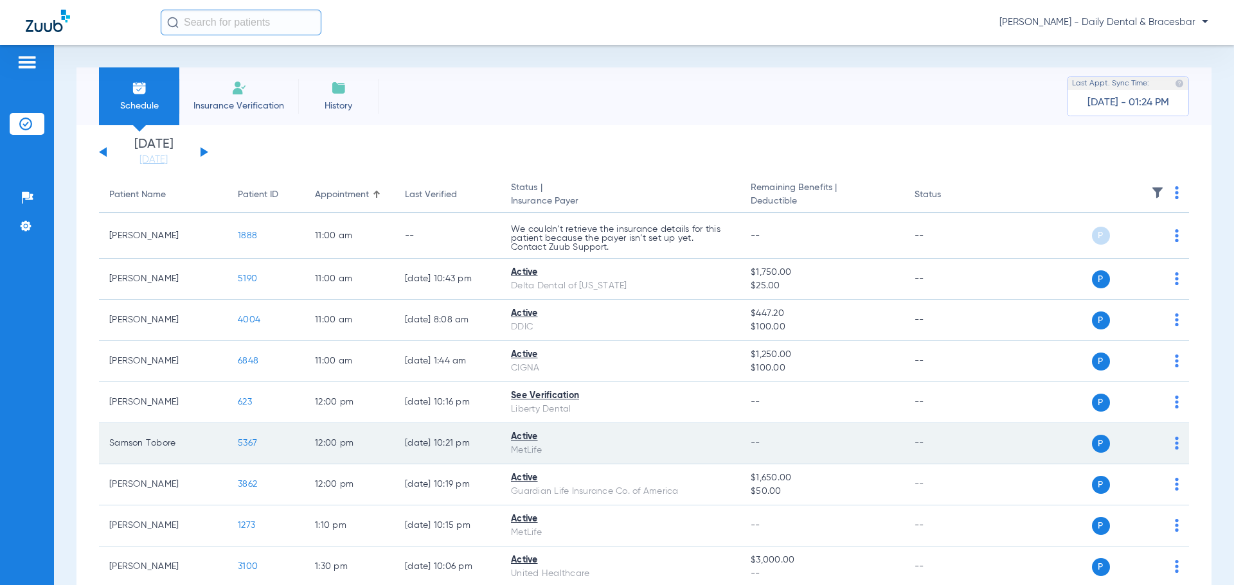
click at [139, 447] on td "Samson Tobore" at bounding box center [163, 443] width 129 height 41
click at [247, 443] on span "5367" at bounding box center [247, 443] width 19 height 9
